Goal: Task Accomplishment & Management: Complete application form

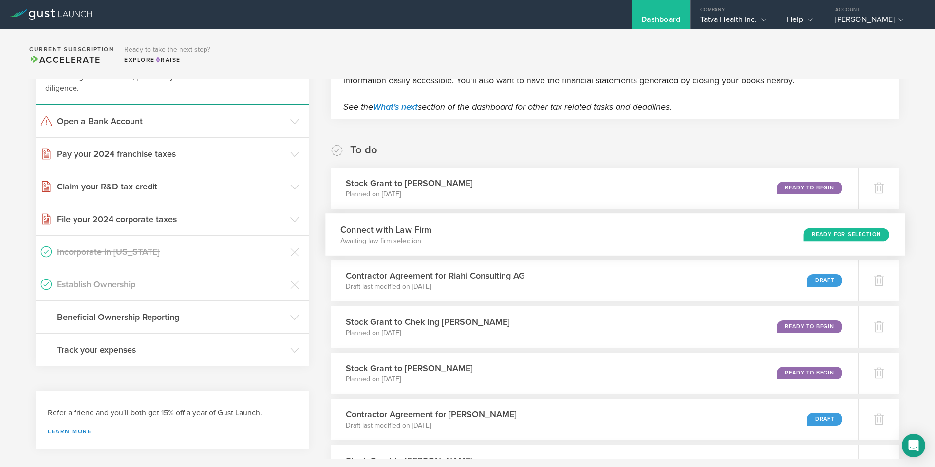
scroll to position [292, 0]
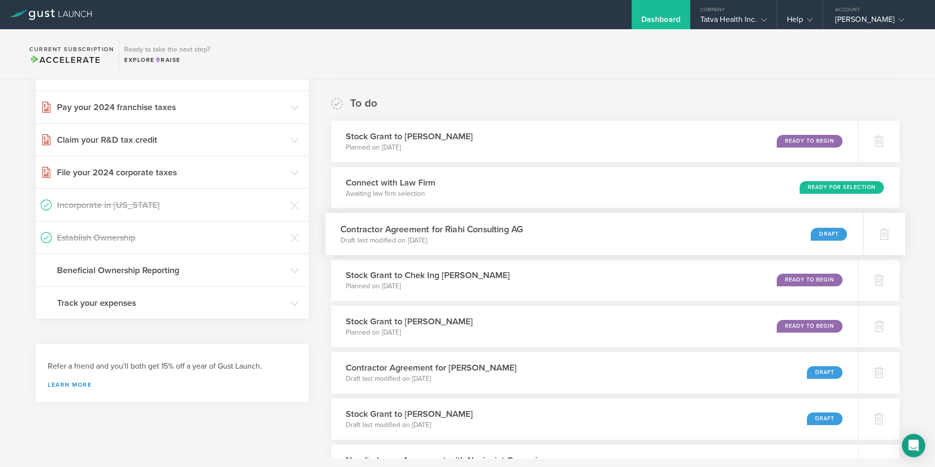
click at [576, 236] on div "Contractor Agreement for [PERSON_NAME] Consulting AG Draft last modified on [DA…" at bounding box center [593, 234] width 537 height 42
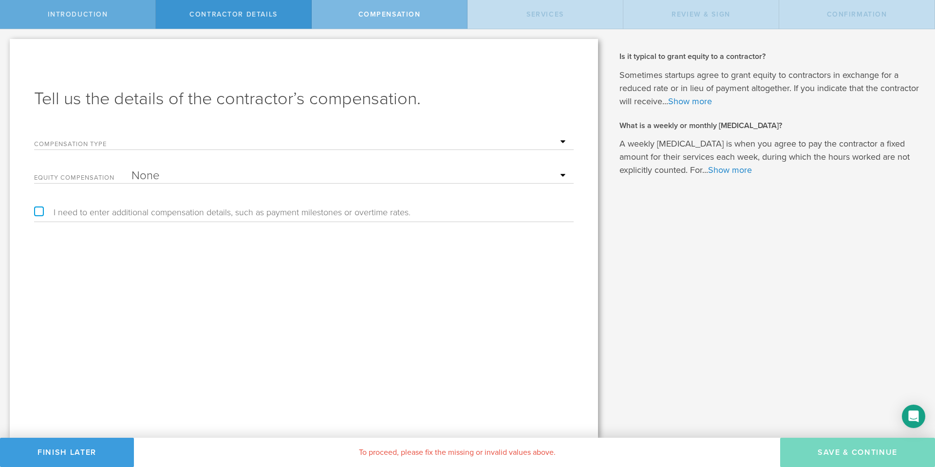
click at [91, 19] on div "Introduction" at bounding box center [78, 14] width 156 height 29
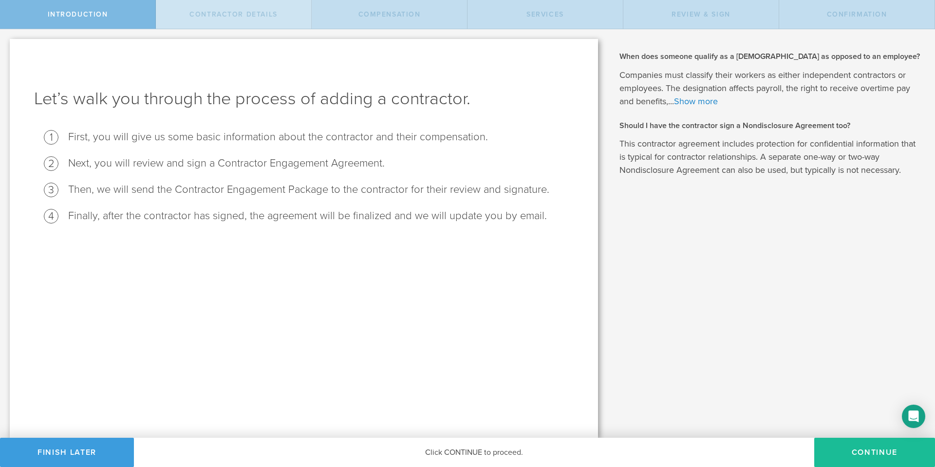
click at [204, 6] on div "Contractor details" at bounding box center [234, 14] width 156 height 29
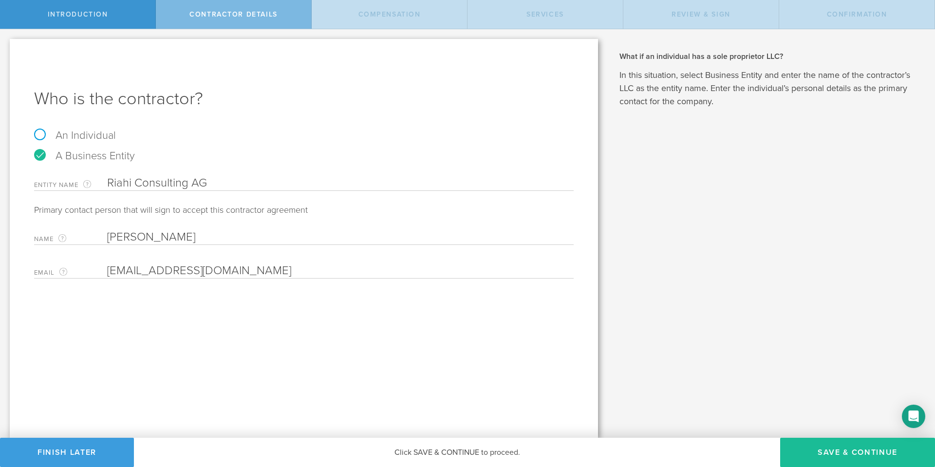
click at [192, 240] on input "Farhad Riahi" at bounding box center [337, 237] width 461 height 15
click at [106, 17] on span "Introduction" at bounding box center [78, 14] width 60 height 8
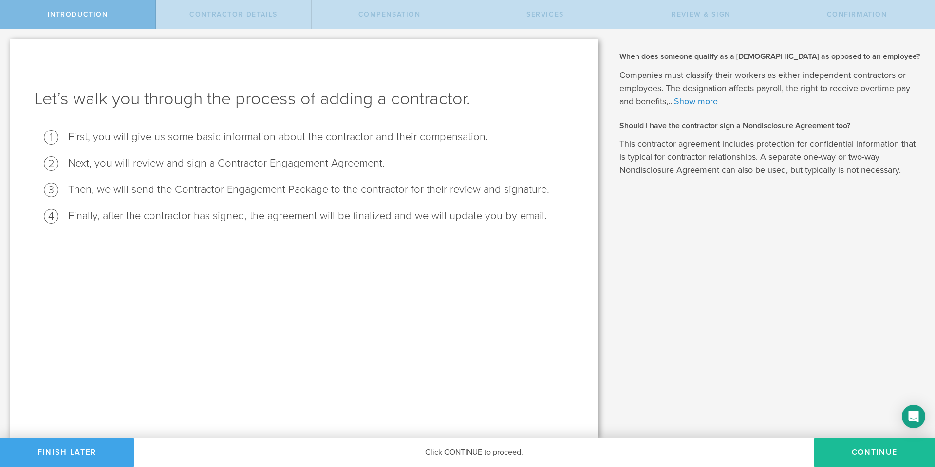
click at [83, 451] on button "Finish Later" at bounding box center [67, 452] width 134 height 29
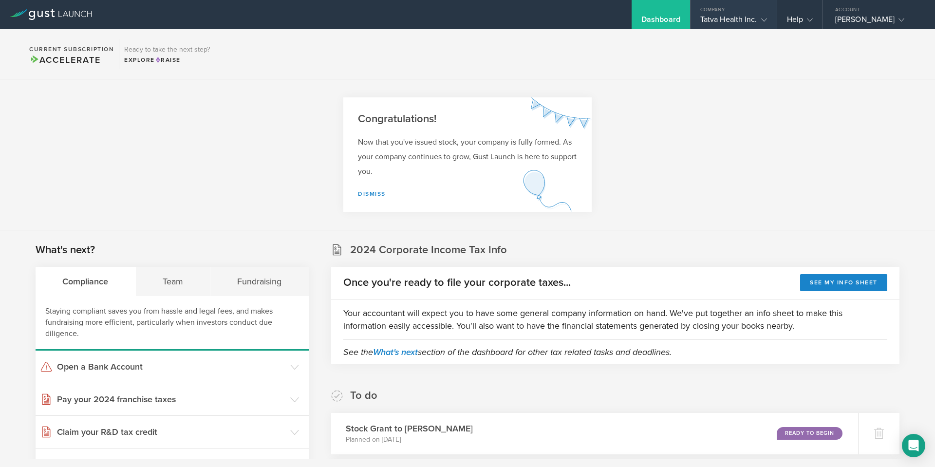
click at [699, 12] on div "Company" at bounding box center [733, 7] width 86 height 15
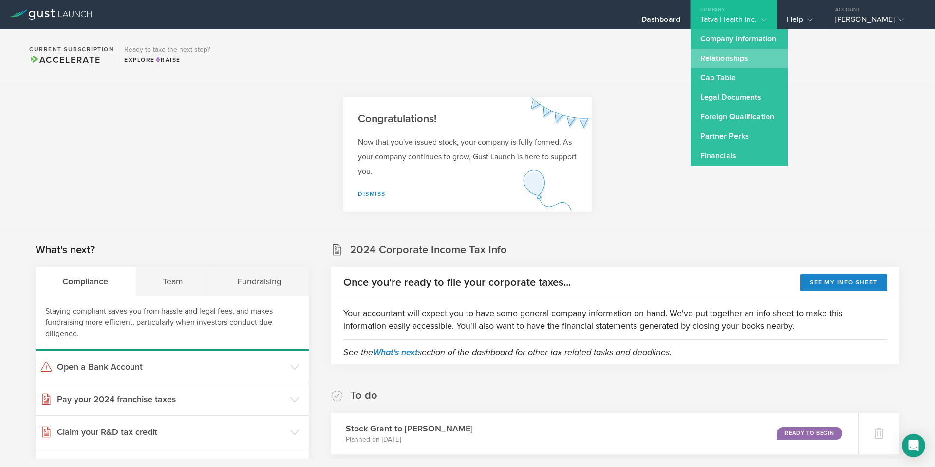
click at [700, 63] on link "Relationships" at bounding box center [738, 58] width 97 height 19
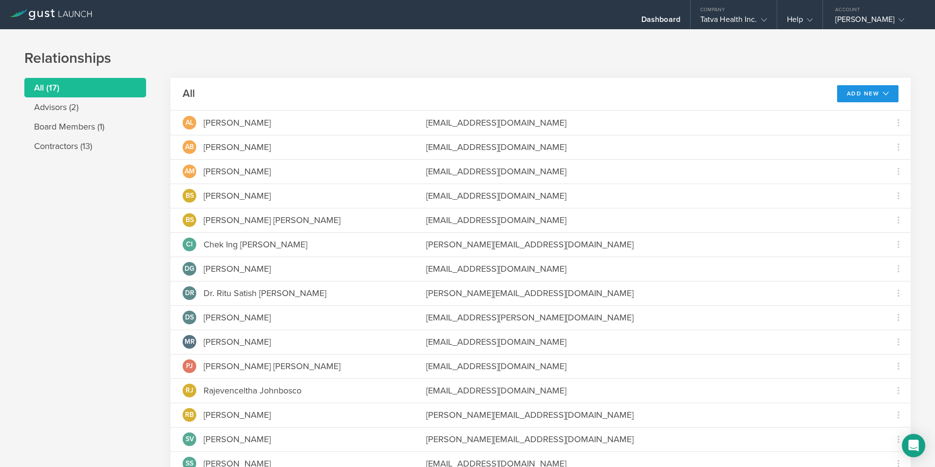
click at [867, 98] on button "Add New" at bounding box center [868, 93] width 62 height 17
click at [851, 134] on li "Add contractor" at bounding box center [863, 134] width 62 height 19
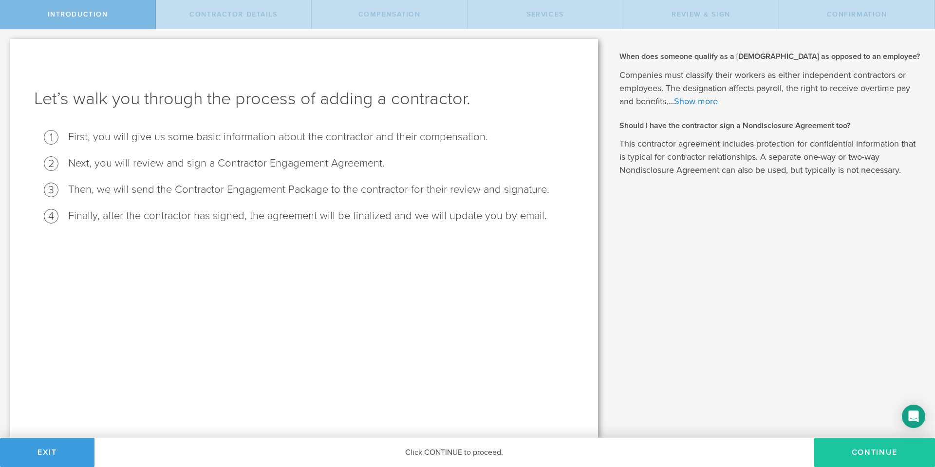
click at [851, 452] on button "Continue" at bounding box center [874, 452] width 121 height 29
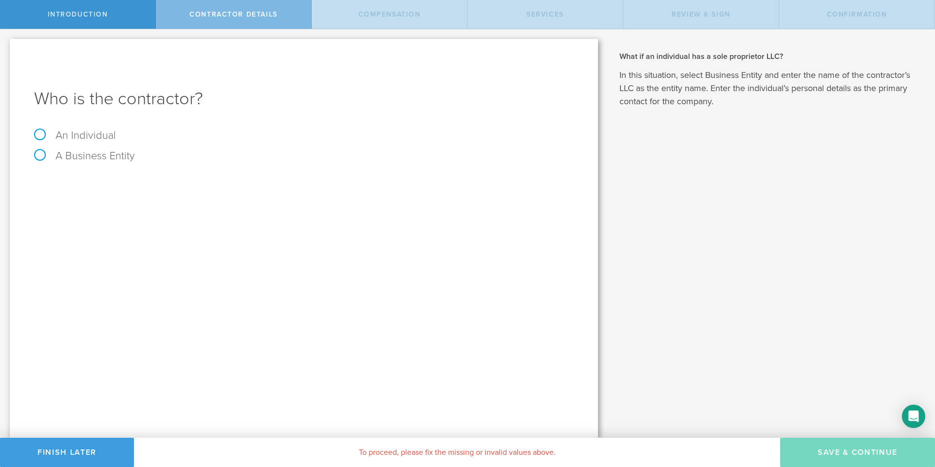
click at [91, 152] on label "A Business Entity" at bounding box center [84, 155] width 101 height 13
click at [6, 45] on input "A Business Entity" at bounding box center [3, 37] width 6 height 16
radio input "true"
click at [146, 184] on input "text" at bounding box center [340, 183] width 466 height 15
type input "F"
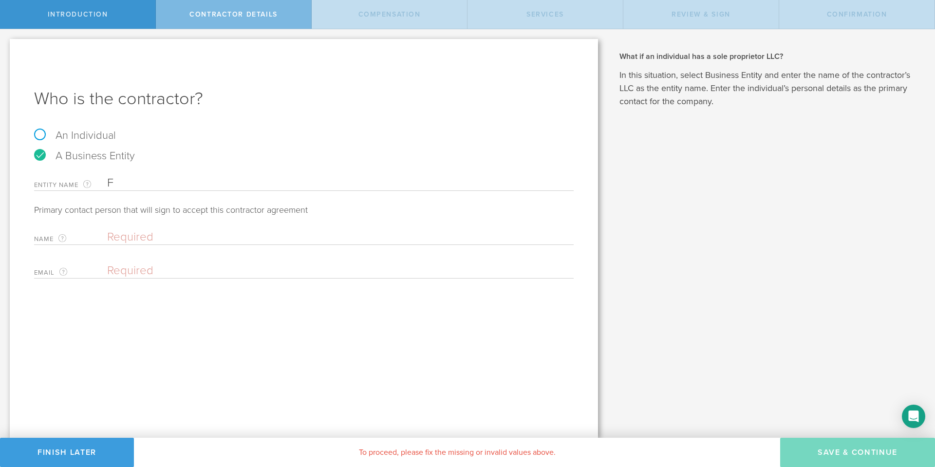
click at [136, 239] on input "text" at bounding box center [337, 237] width 461 height 15
type input "Far"
click at [127, 179] on input "F" at bounding box center [340, 183] width 466 height 15
click at [149, 230] on div "Name The first and last name of the person that is signing on behalf of the bus…" at bounding box center [303, 235] width 539 height 20
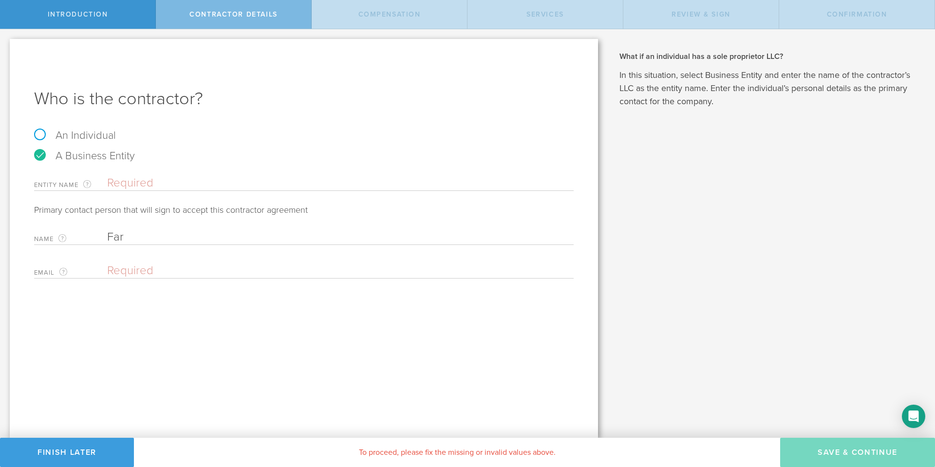
click at [147, 233] on input "Far" at bounding box center [337, 237] width 461 height 15
click at [138, 237] on input "Farhad Ri" at bounding box center [337, 237] width 461 height 15
paste input "ahi-Nejad"
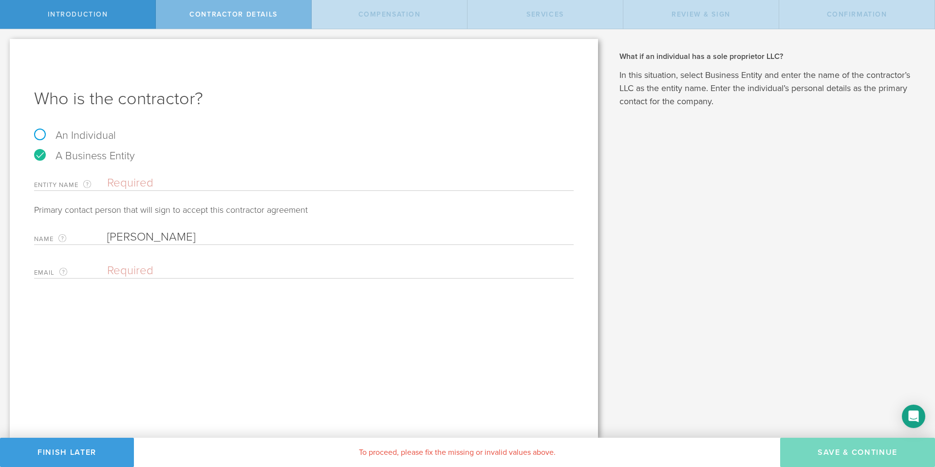
type input "Farhad Riahi-Nejad"
click at [151, 269] on input "email" at bounding box center [337, 270] width 461 height 15
paste input "[EMAIL_ADDRESS][DOMAIN_NAME]"
type input "[EMAIL_ADDRESS][DOMAIN_NAME]"
click at [732, 378] on div "When does someone qualify as a contractor as opposed to an employee? Companies …" at bounding box center [770, 233] width 327 height 408
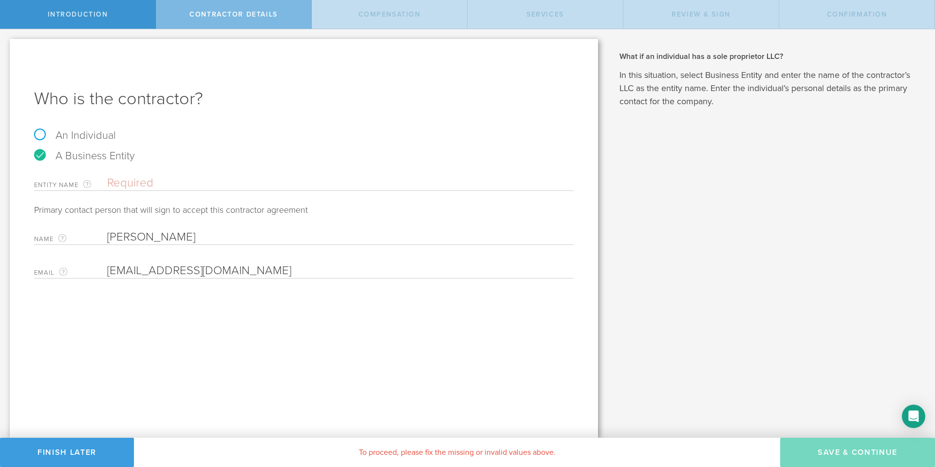
click at [219, 186] on input "text" at bounding box center [340, 183] width 466 height 15
click at [215, 191] on div "Entity Name The name of the business entity that is getting hired as a contract…" at bounding box center [303, 181] width 539 height 20
click at [215, 184] on input "text" at bounding box center [340, 183] width 466 height 15
paste input "Riahi Consulting AG"
type input "Riahi Consulting AG"
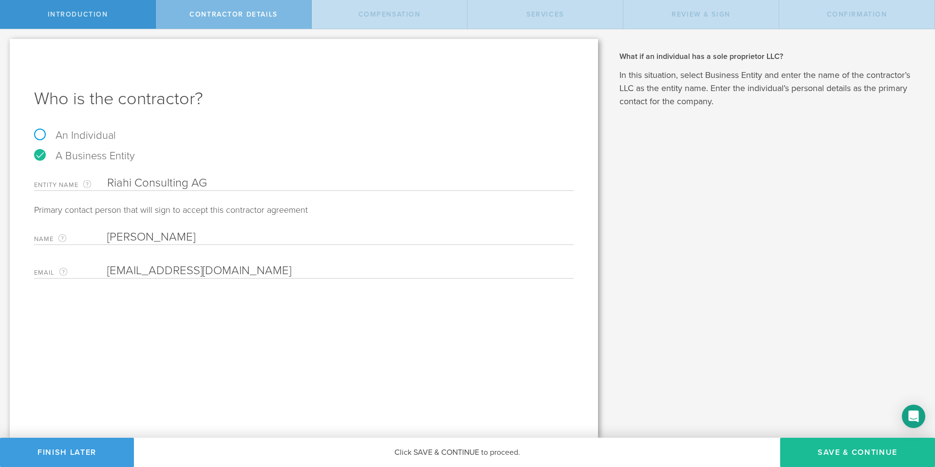
click at [715, 363] on div "When does someone qualify as a contractor as opposed to an employee? Companies …" at bounding box center [770, 233] width 327 height 408
click at [827, 449] on button "Save & Continue" at bounding box center [857, 452] width 155 height 29
select select "none"
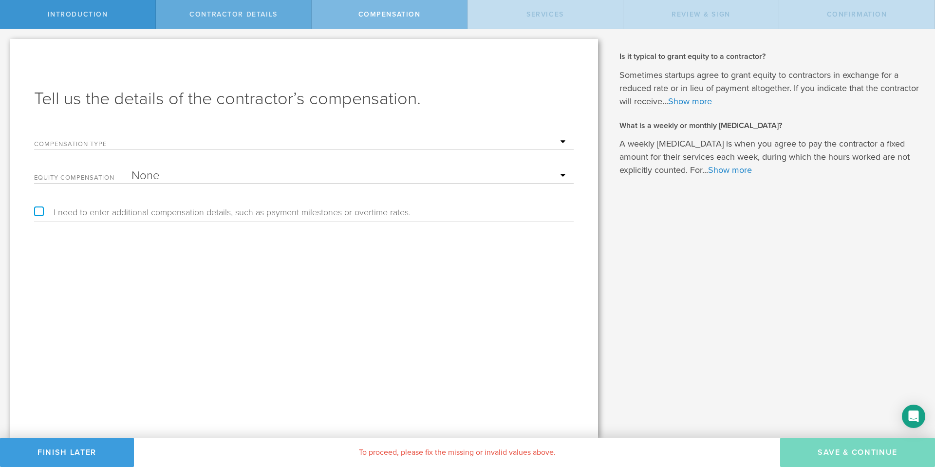
click at [236, 19] on div "Contractor details" at bounding box center [234, 14] width 156 height 29
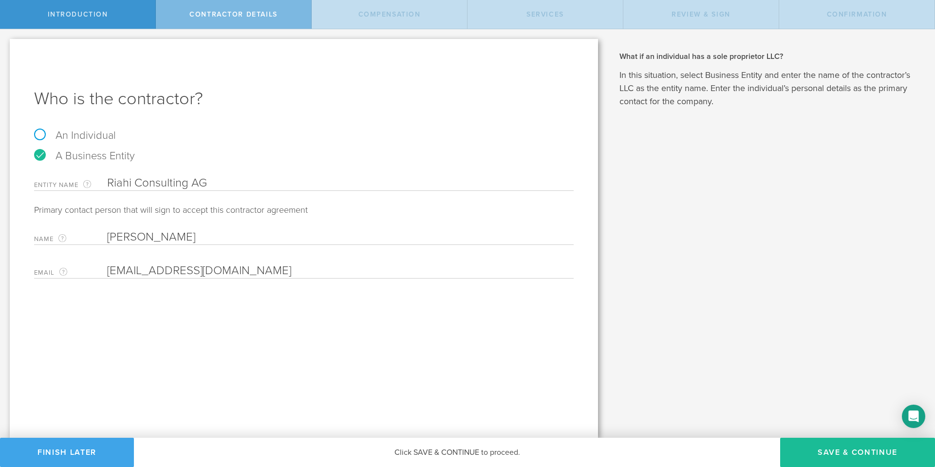
click at [87, 445] on button "Finish Later" at bounding box center [67, 452] width 134 height 29
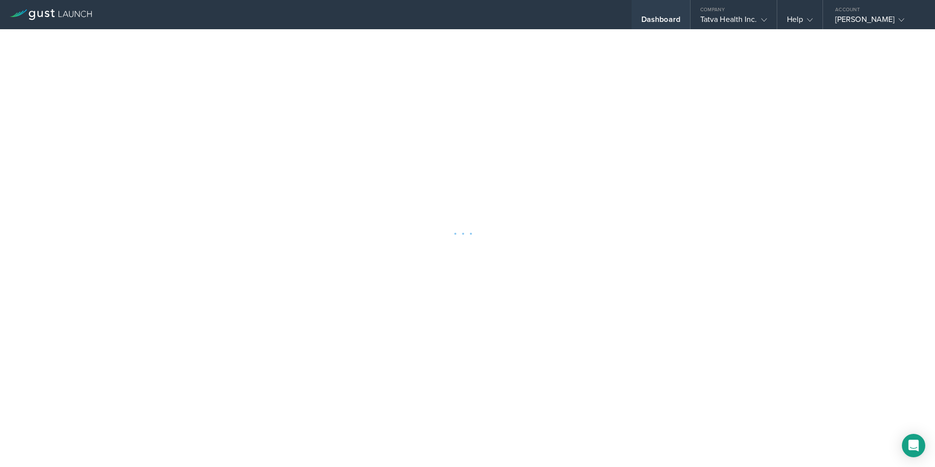
click at [650, 18] on div "Dashboard" at bounding box center [660, 22] width 39 height 15
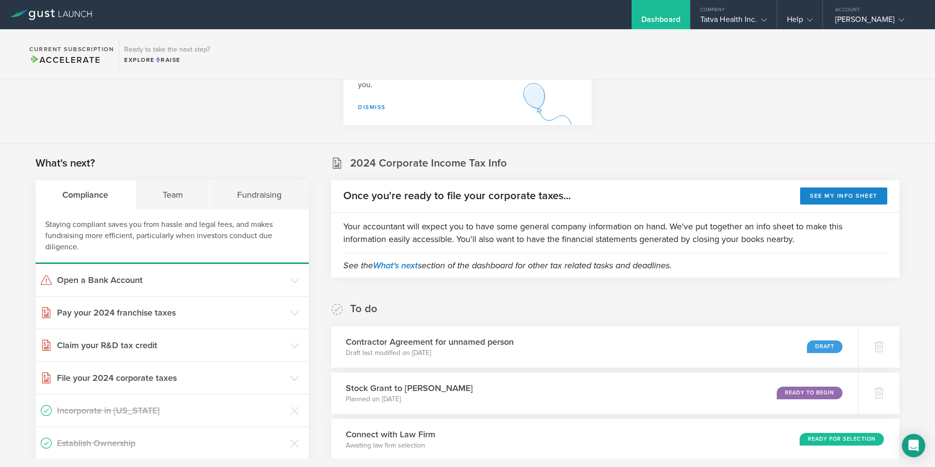
scroll to position [292, 0]
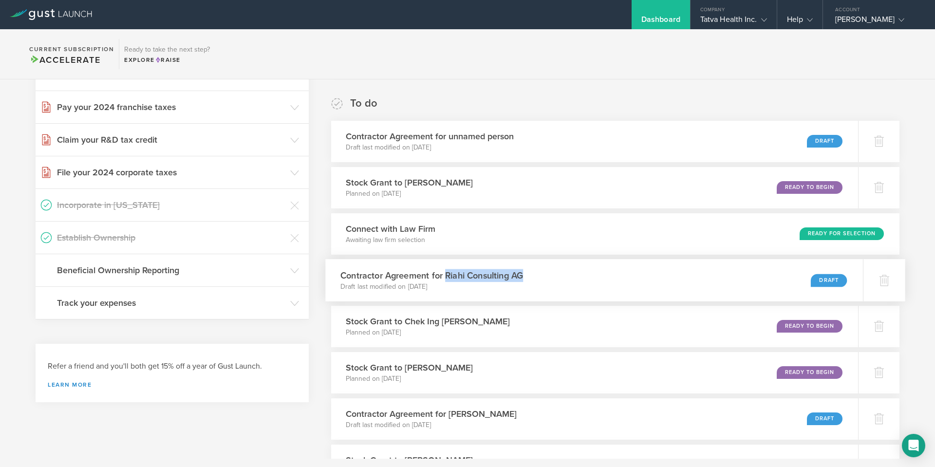
drag, startPoint x: 535, startPoint y: 274, endPoint x: 445, endPoint y: 276, distance: 90.1
click at [445, 276] on div "Contractor Agreement for [PERSON_NAME] Consulting AG Draft last modified on [DA…" at bounding box center [593, 280] width 537 height 42
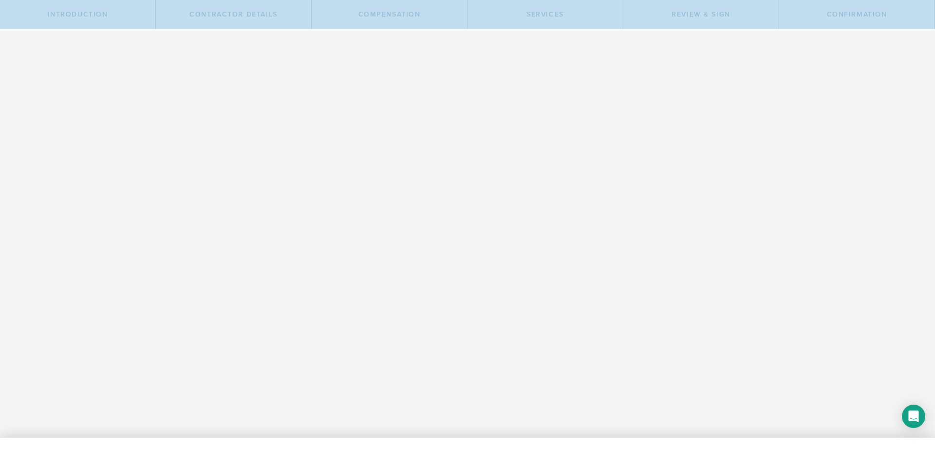
select select "none"
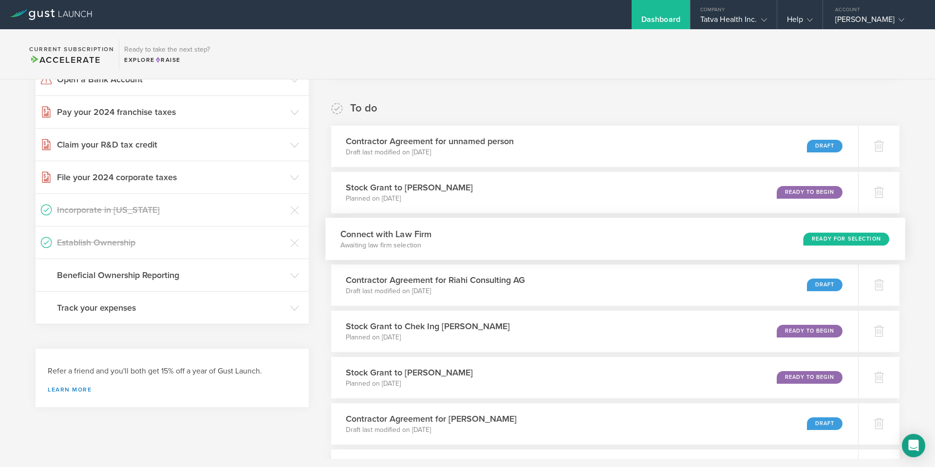
scroll to position [292, 0]
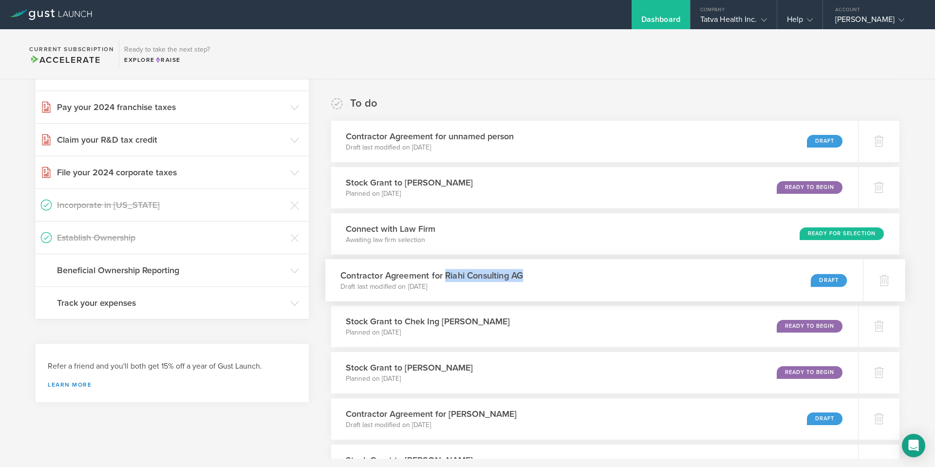
drag, startPoint x: 444, startPoint y: 275, endPoint x: 523, endPoint y: 276, distance: 78.4
click at [523, 276] on div "Contractor Agreement for Riahi Consulting AG Draft last modified on Jul 11, 202…" at bounding box center [593, 280] width 537 height 42
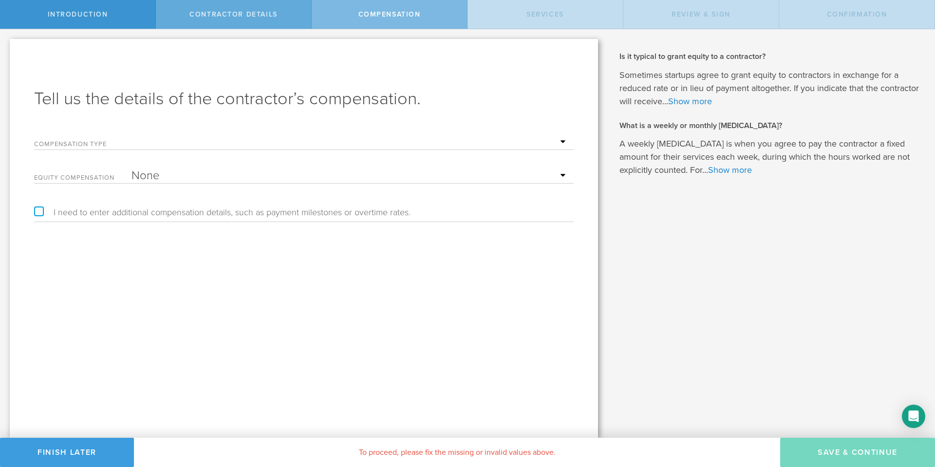
click at [231, 18] on span "Contractor details" at bounding box center [233, 14] width 88 height 8
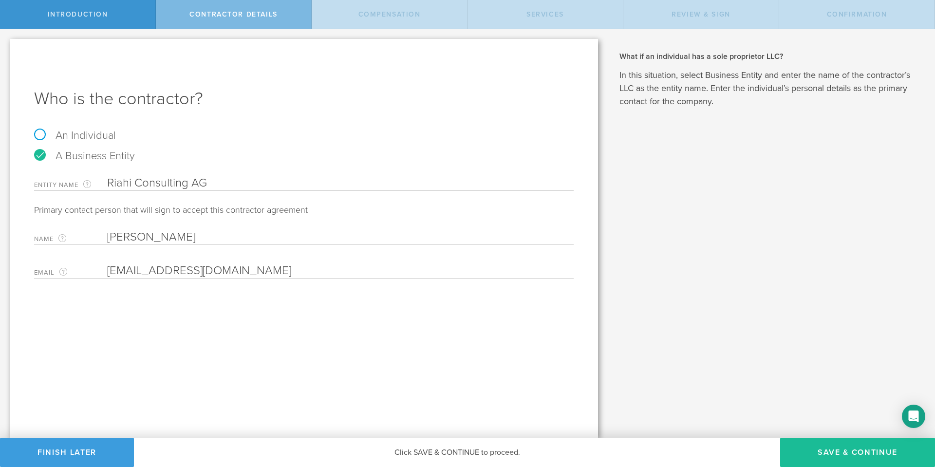
click at [162, 184] on input "Riahi Consulting AG" at bounding box center [340, 183] width 466 height 15
click at [55, 450] on button "Finish Later" at bounding box center [67, 452] width 134 height 29
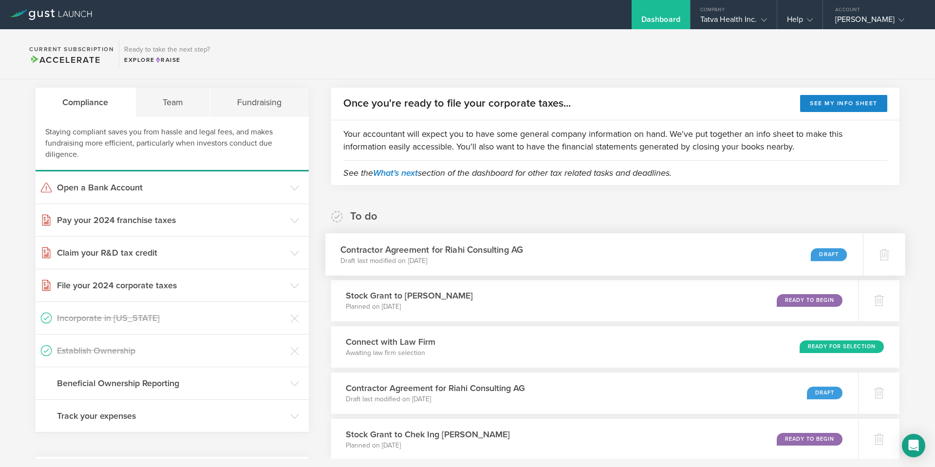
scroll to position [243, 0]
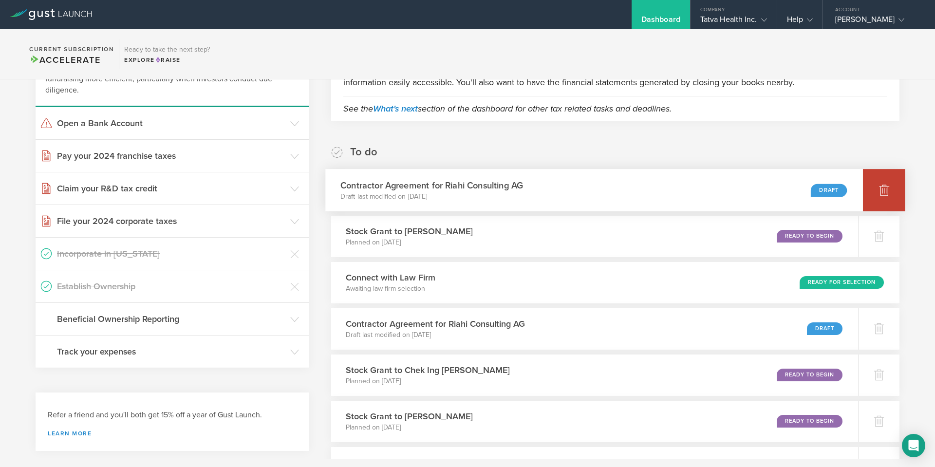
click at [870, 187] on div at bounding box center [884, 190] width 42 height 42
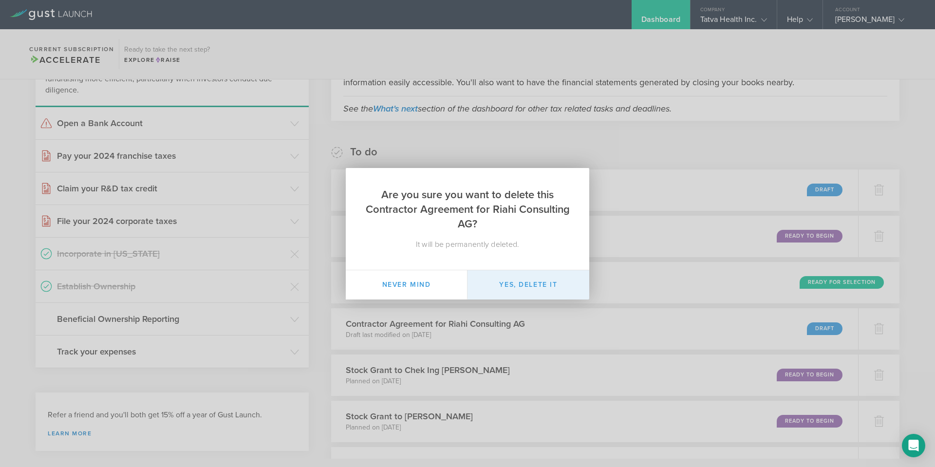
click at [524, 288] on button "Yes, delete it" at bounding box center [528, 284] width 122 height 29
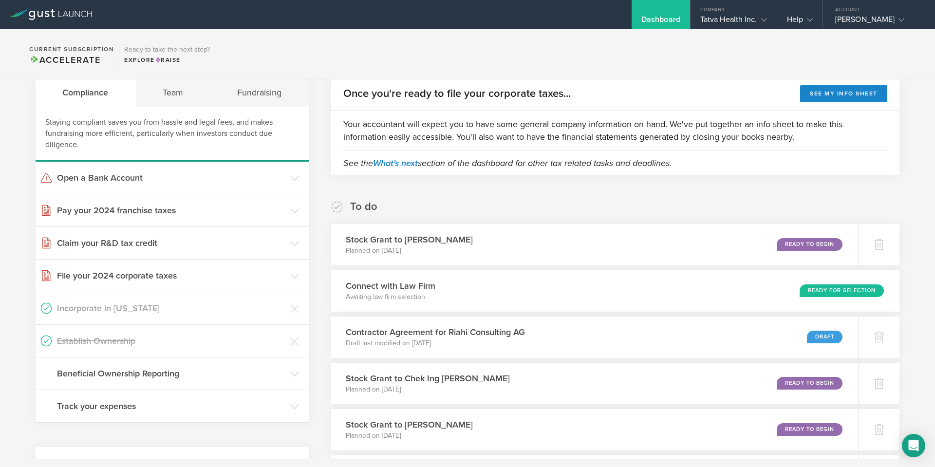
scroll to position [0, 0]
